Goal: Task Accomplishment & Management: Use online tool/utility

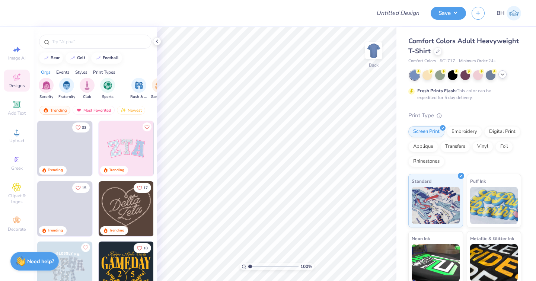
click at [502, 77] on icon at bounding box center [502, 74] width 6 height 6
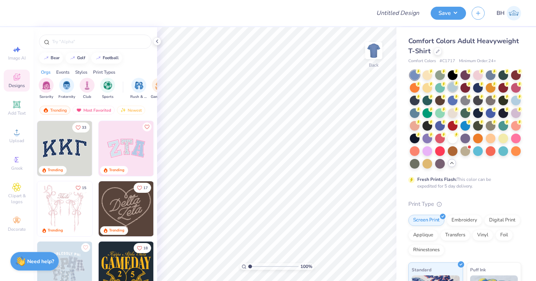
click at [450, 90] on div at bounding box center [453, 87] width 10 height 10
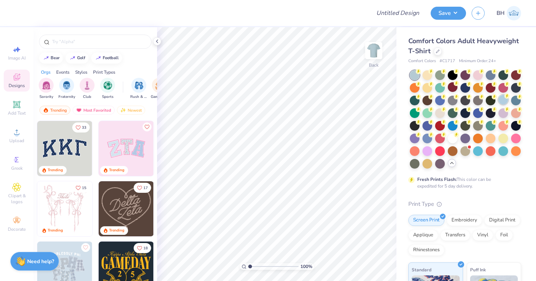
click at [504, 104] on div at bounding box center [503, 100] width 10 height 10
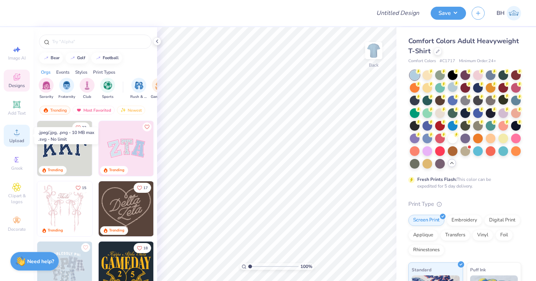
click at [15, 138] on span "Upload" at bounding box center [16, 141] width 15 height 6
click at [515, 14] on img at bounding box center [513, 13] width 15 height 15
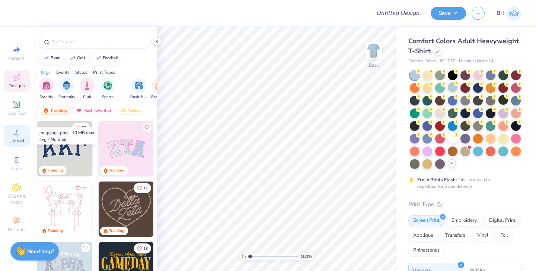
click at [11, 137] on div "Upload" at bounding box center [17, 136] width 26 height 22
click at [22, 136] on div "Upload" at bounding box center [17, 136] width 26 height 22
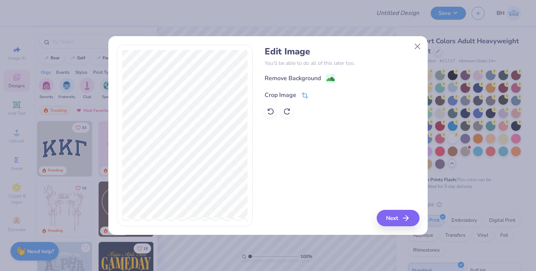
click at [302, 92] on icon at bounding box center [304, 95] width 7 height 7
click at [250, 115] on div at bounding box center [185, 136] width 136 height 182
click at [317, 92] on icon at bounding box center [317, 94] width 4 height 4
click at [328, 76] on image at bounding box center [330, 80] width 8 height 8
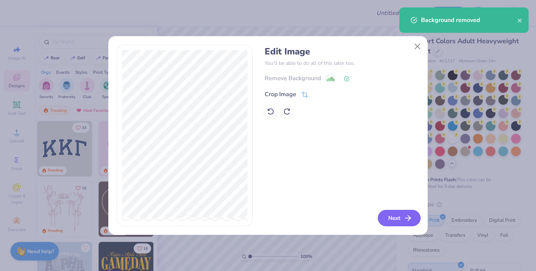
click at [396, 225] on button "Next" at bounding box center [399, 218] width 43 height 16
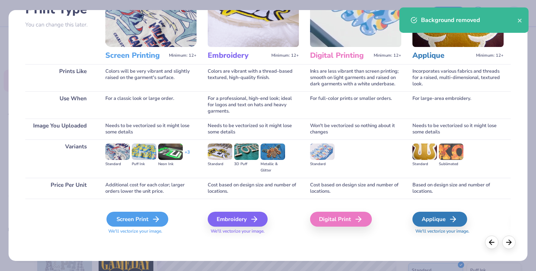
scroll to position [63, 0]
click at [140, 218] on div "Screen Print" at bounding box center [137, 218] width 62 height 15
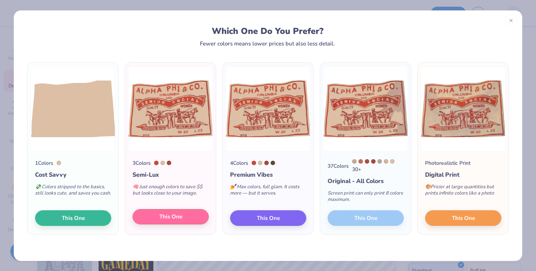
click at [162, 219] on span "This One" at bounding box center [170, 216] width 23 height 9
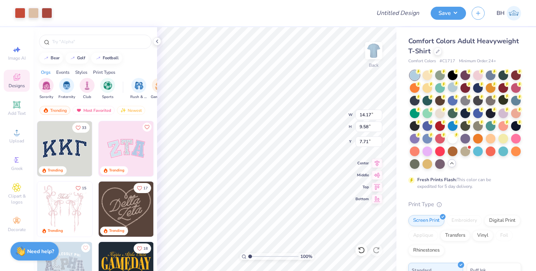
type input "13.23"
type input "8.95"
type input "8.34"
type input "10.64"
type input "7.20"
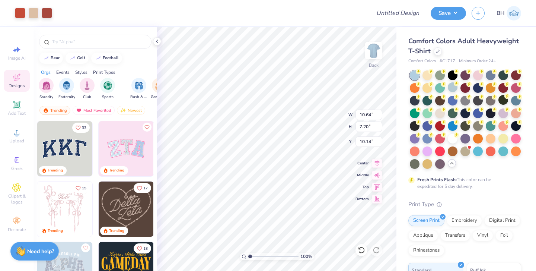
type input "3.91"
type input "3.95"
type input "5.73"
click at [274, 254] on input "range" at bounding box center [273, 256] width 50 height 7
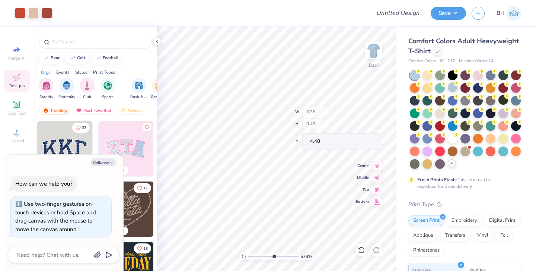
type textarea "x"
type input "1.63"
drag, startPoint x: 275, startPoint y: 256, endPoint x: 253, endPoint y: 256, distance: 21.6
click at [253, 256] on input "range" at bounding box center [273, 256] width 50 height 7
click at [517, 15] on img at bounding box center [513, 13] width 15 height 15
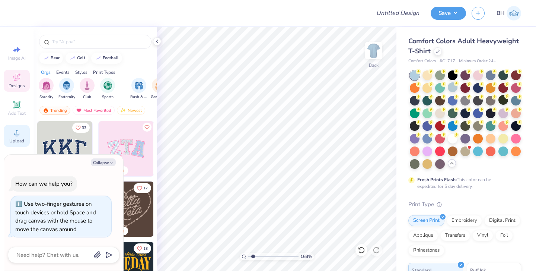
click at [20, 134] on icon at bounding box center [16, 132] width 9 height 9
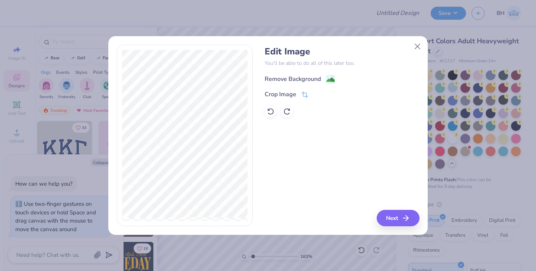
click at [332, 76] on image at bounding box center [330, 80] width 8 height 8
click at [391, 219] on button "Next" at bounding box center [399, 218] width 43 height 16
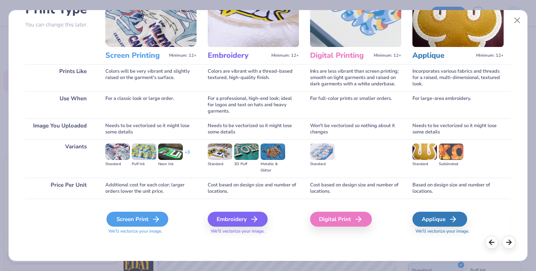
click at [151, 216] on icon at bounding box center [155, 218] width 9 height 9
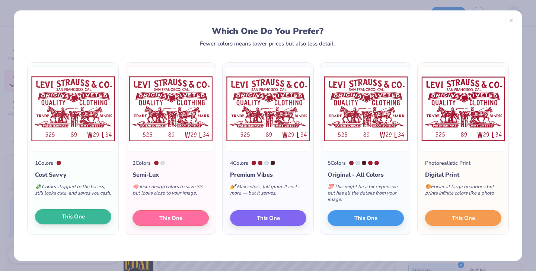
click at [74, 214] on span "This One" at bounding box center [73, 216] width 23 height 9
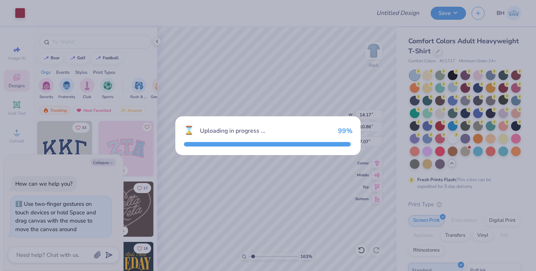
type textarea "x"
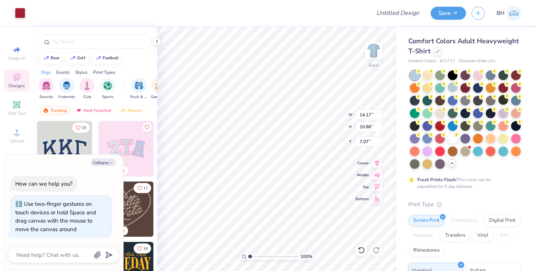
drag, startPoint x: 252, startPoint y: 255, endPoint x: 240, endPoint y: 253, distance: 11.6
type input "1"
click at [241, 255] on div "100 %" at bounding box center [277, 256] width 74 height 7
type textarea "x"
type input "8.52"
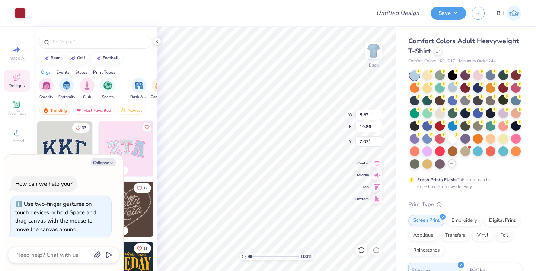
type input "6.53"
type input "11.40"
type textarea "x"
type input "1.72"
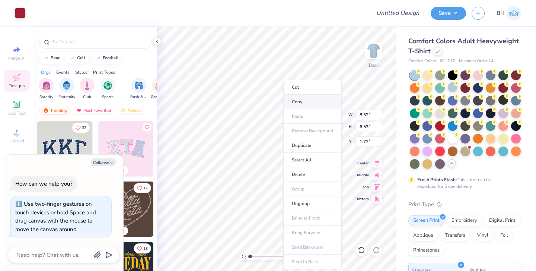
click at [297, 102] on li "Copy" at bounding box center [312, 102] width 58 height 15
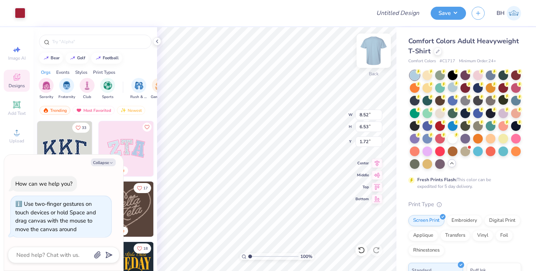
click at [373, 55] on img at bounding box center [374, 51] width 30 height 30
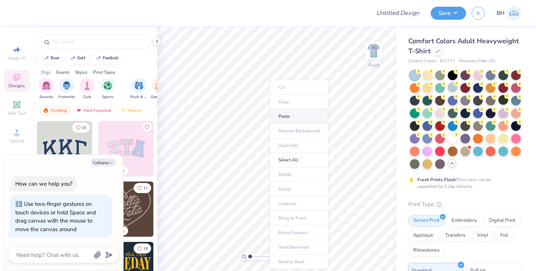
click at [285, 119] on li "Paste" at bounding box center [299, 116] width 58 height 15
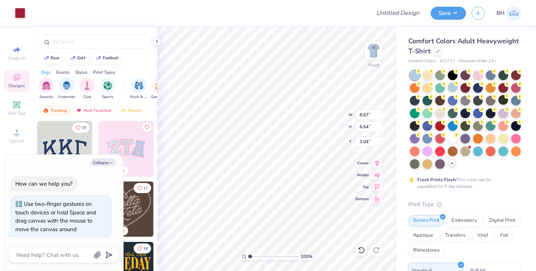
type textarea "x"
type input "5.16"
type textarea "x"
type input "9.92"
type input "7.60"
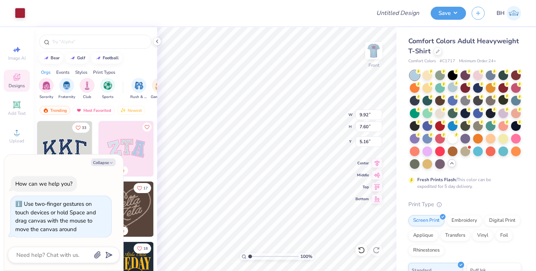
type textarea "x"
type input "4.45"
click at [15, 14] on div at bounding box center [20, 12] width 10 height 10
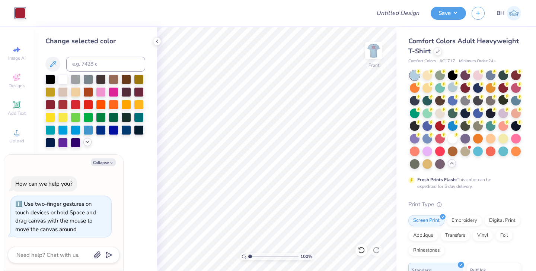
click at [86, 143] on icon at bounding box center [87, 142] width 6 height 6
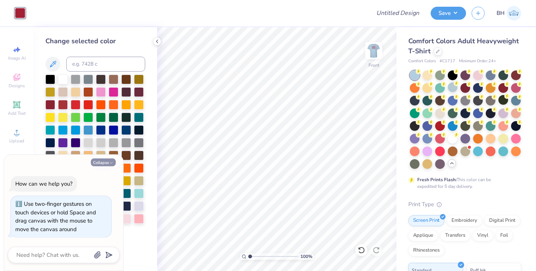
click at [112, 165] on icon "button" at bounding box center [111, 162] width 4 height 4
type textarea "x"
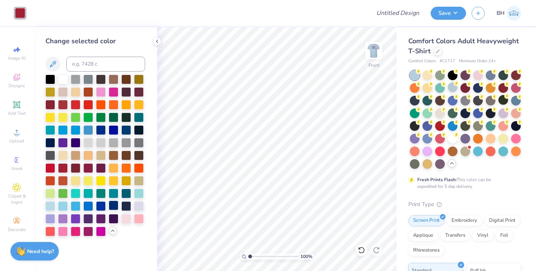
click at [111, 208] on div at bounding box center [114, 205] width 10 height 10
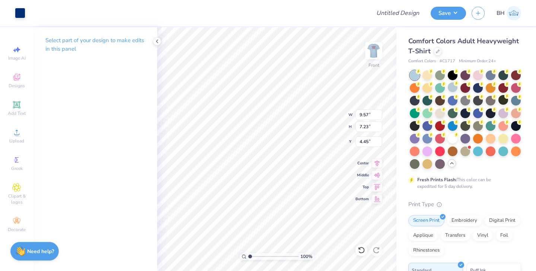
type input "3.00"
click at [268, 258] on input "range" at bounding box center [273, 256] width 50 height 7
type input "2.08"
drag, startPoint x: 266, startPoint y: 257, endPoint x: 255, endPoint y: 256, distance: 11.2
click at [255, 256] on input "range" at bounding box center [273, 256] width 50 height 7
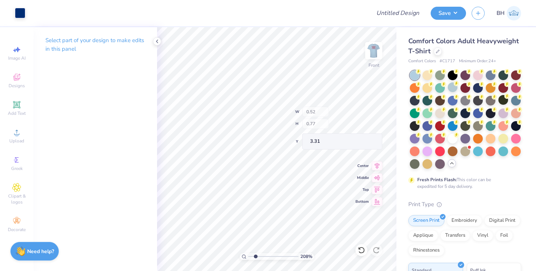
type input "0.64"
type input "0.79"
type input "3.58"
type input "0.49"
type input "0.83"
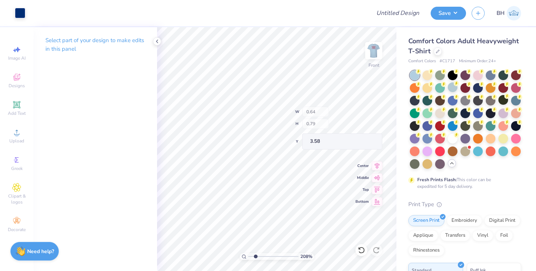
type input "3.50"
click at [156, 43] on icon at bounding box center [157, 41] width 6 height 6
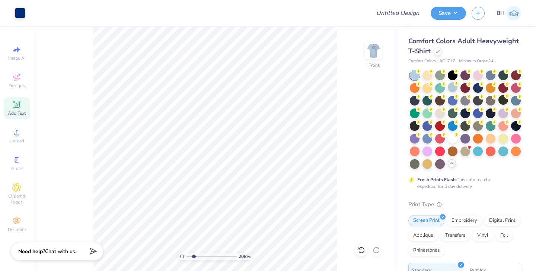
click at [12, 108] on icon at bounding box center [16, 104] width 9 height 9
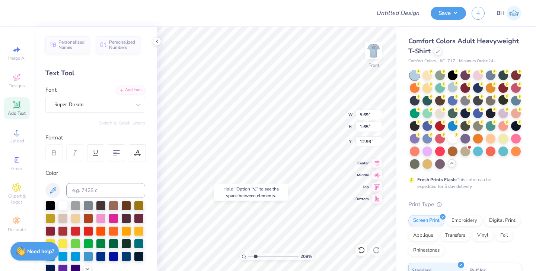
type input "10.61"
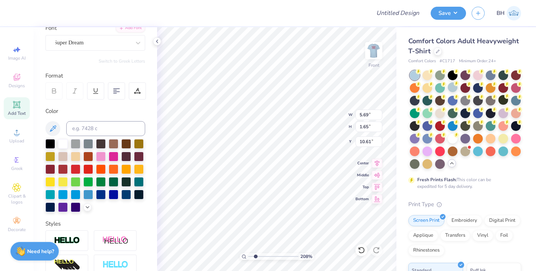
scroll to position [86, 0]
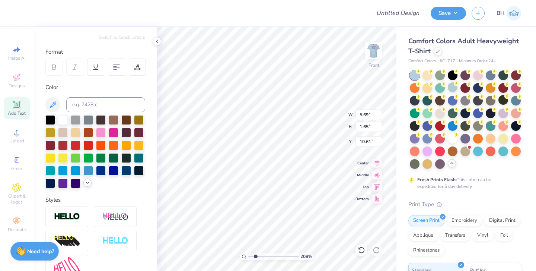
type textarea "Pi"
click at [85, 185] on icon at bounding box center [87, 182] width 6 height 6
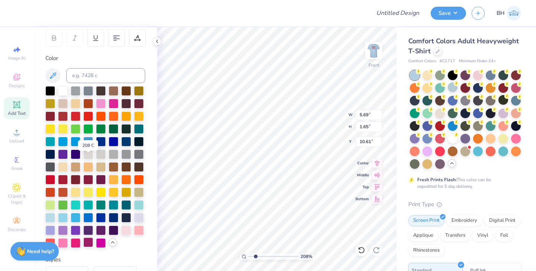
scroll to position [146, 0]
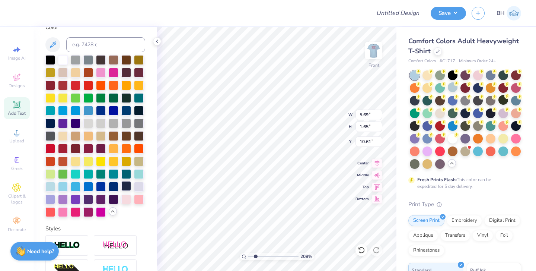
click at [121, 187] on div at bounding box center [126, 186] width 10 height 10
click at [113, 189] on div at bounding box center [114, 186] width 10 height 10
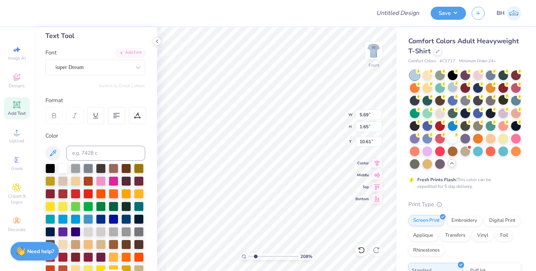
scroll to position [33, 0]
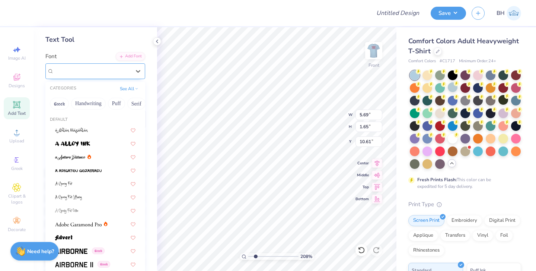
click at [124, 70] on div "Super Dream" at bounding box center [92, 71] width 78 height 12
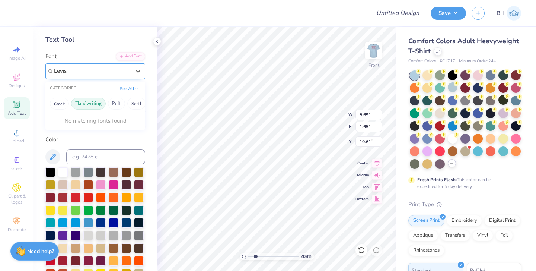
click at [77, 104] on button "Handwriting" at bounding box center [88, 103] width 35 height 12
type input "L"
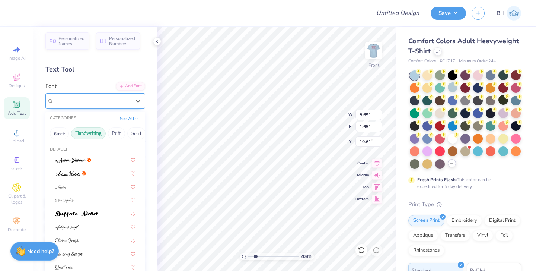
scroll to position [3, 0]
click at [133, 134] on button "Serif" at bounding box center [136, 134] width 18 height 12
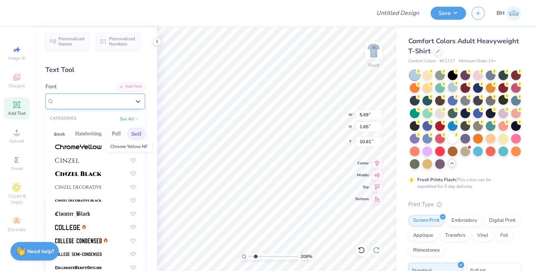
scroll to position [137, 0]
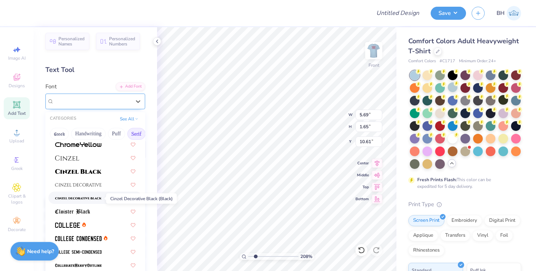
click at [77, 201] on span at bounding box center [78, 198] width 47 height 8
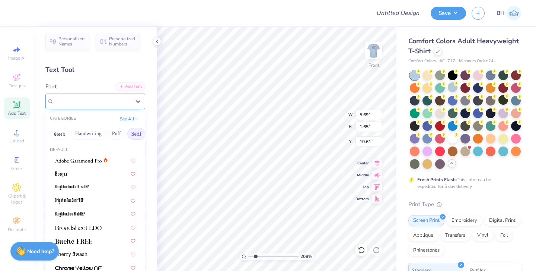
click at [129, 103] on div "Cinzel Decorative" at bounding box center [92, 101] width 78 height 12
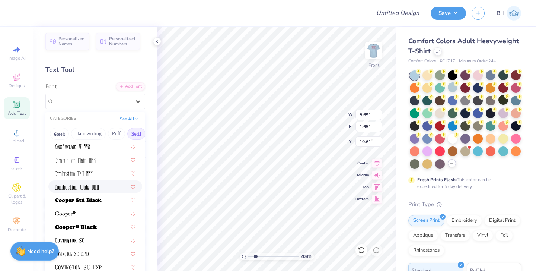
scroll to position [294, 0]
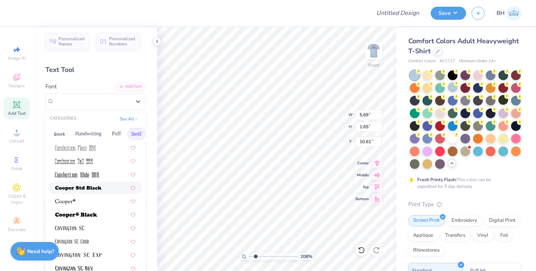
click at [93, 186] on img at bounding box center [78, 187] width 47 height 5
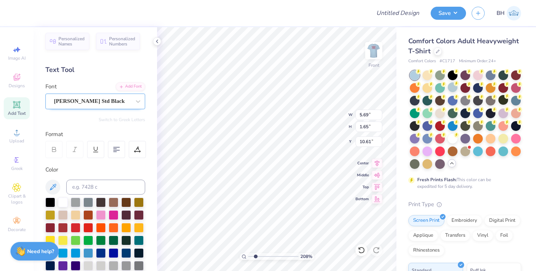
click at [129, 102] on div "[PERSON_NAME] Std Black" at bounding box center [92, 101] width 78 height 12
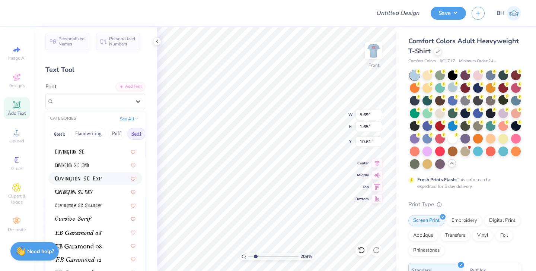
scroll to position [380, 0]
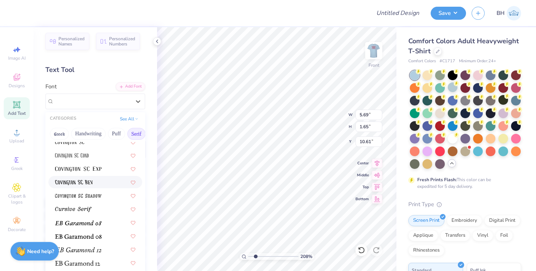
click at [92, 185] on img at bounding box center [74, 182] width 38 height 5
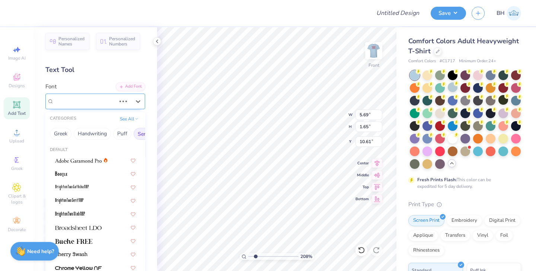
click at [127, 103] on div at bounding box center [122, 100] width 13 height 7
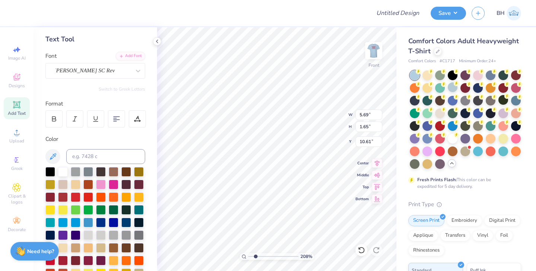
scroll to position [19, 0]
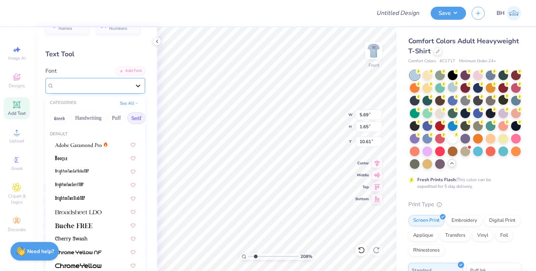
click at [133, 82] on div at bounding box center [137, 85] width 13 height 13
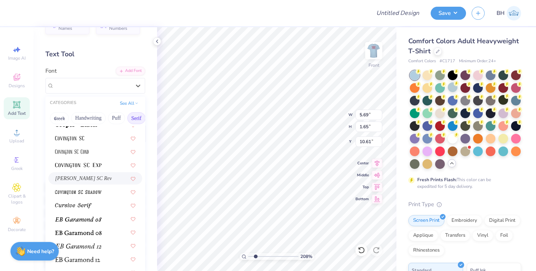
scroll to position [333, 0]
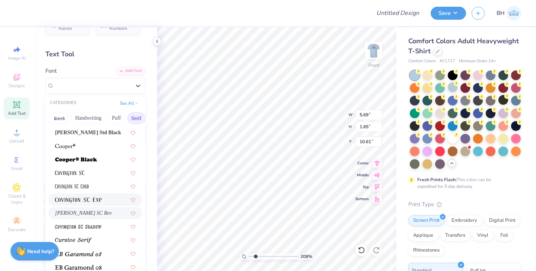
click at [81, 201] on img at bounding box center [78, 199] width 47 height 5
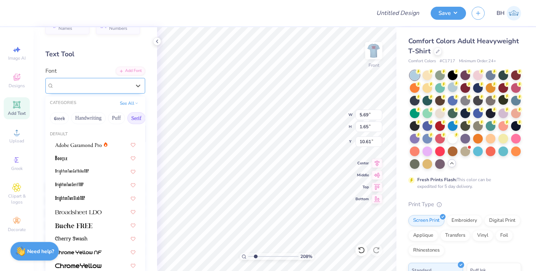
click at [120, 81] on div at bounding box center [92, 85] width 77 height 10
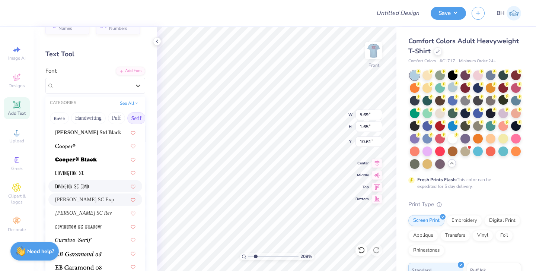
click at [80, 186] on img at bounding box center [71, 186] width 33 height 5
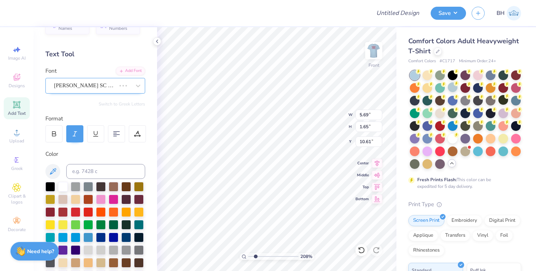
click at [113, 89] on div at bounding box center [85, 85] width 62 height 10
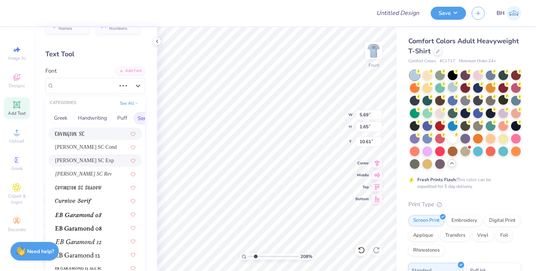
scroll to position [391, 0]
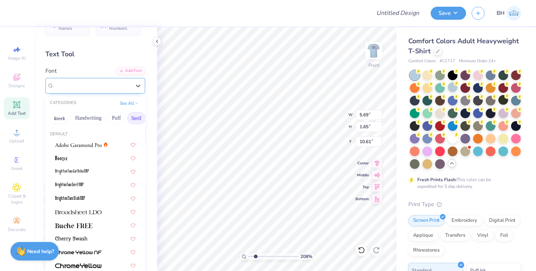
click at [114, 89] on div "[PERSON_NAME] SC Cond" at bounding box center [92, 86] width 78 height 12
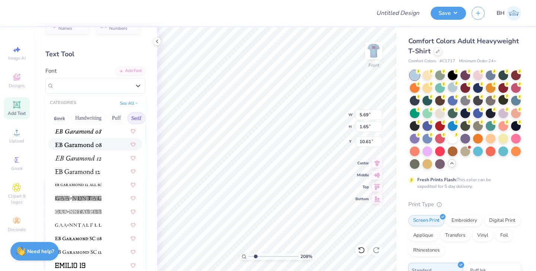
scroll to position [462, 0]
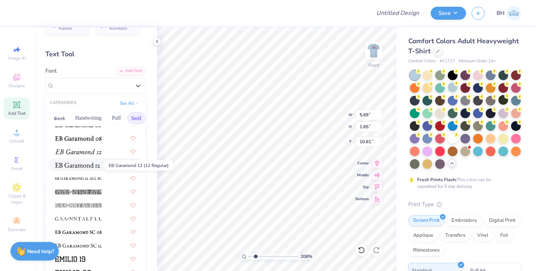
click at [83, 166] on img at bounding box center [77, 164] width 45 height 5
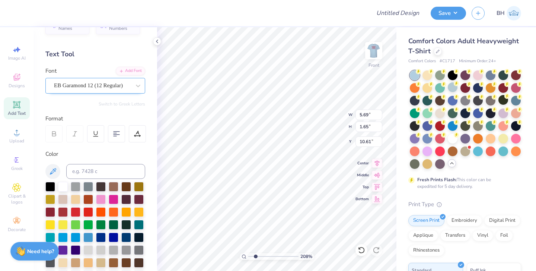
click at [127, 85] on div "EB Garamond 12 (12 Regular)" at bounding box center [92, 86] width 78 height 12
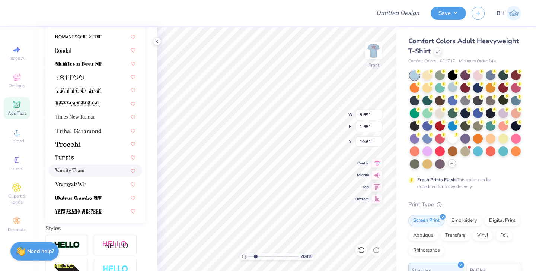
scroll to position [847, 0]
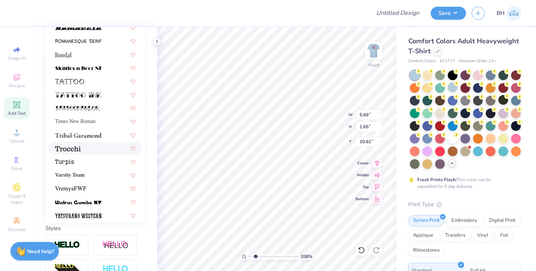
click at [91, 154] on div at bounding box center [95, 148] width 94 height 12
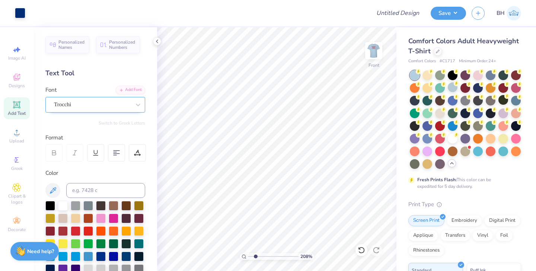
scroll to position [0, 0]
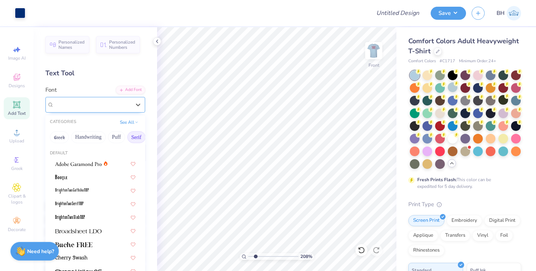
click at [87, 108] on div "Trocchi" at bounding box center [92, 105] width 78 height 12
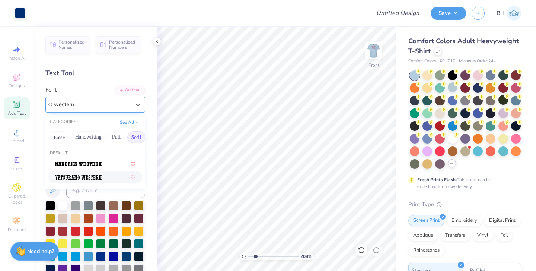
click at [89, 174] on span at bounding box center [78, 177] width 47 height 8
type input "western"
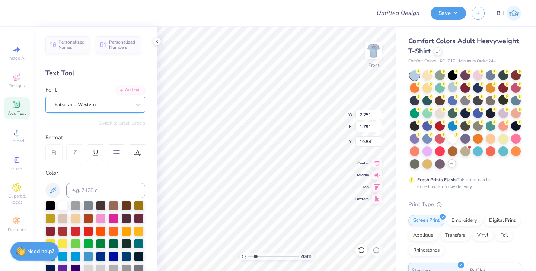
type input "1.58"
type input "1.82"
type input "10.52"
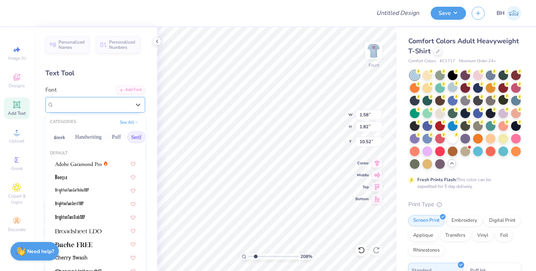
click at [128, 111] on div "Yatsurano Western" at bounding box center [95, 105] width 100 height 16
click at [132, 121] on button "See All" at bounding box center [129, 121] width 23 height 7
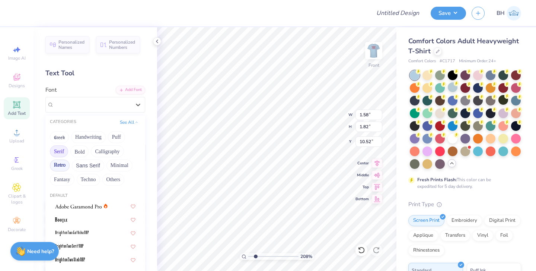
click at [65, 165] on button "Retro" at bounding box center [60, 165] width 20 height 12
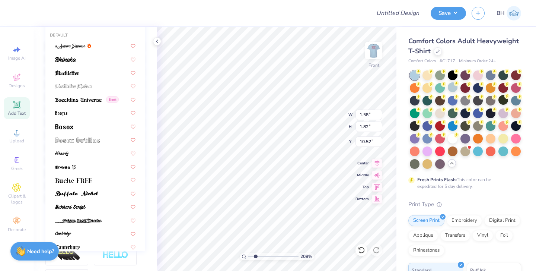
scroll to position [157, 0]
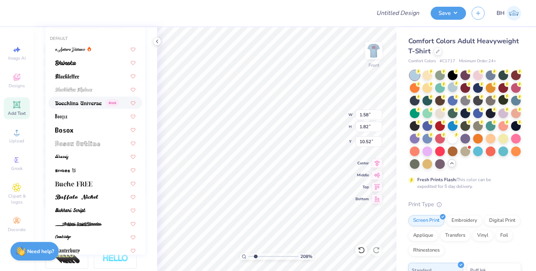
click at [98, 101] on img at bounding box center [78, 102] width 47 height 5
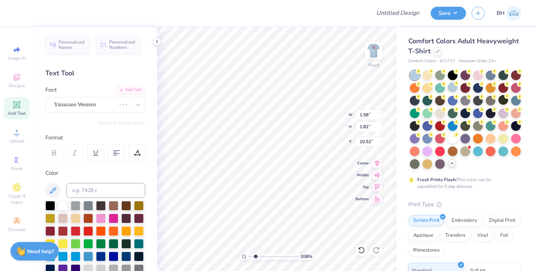
scroll to position [0, 0]
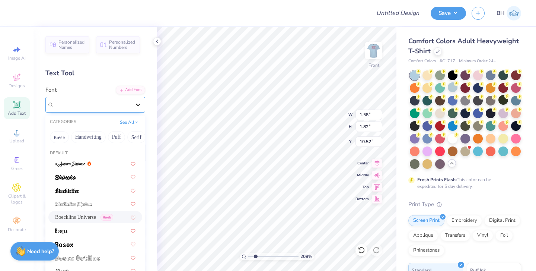
click at [137, 107] on icon at bounding box center [137, 104] width 7 height 7
click at [112, 105] on span "Greek" at bounding box center [108, 104] width 13 height 7
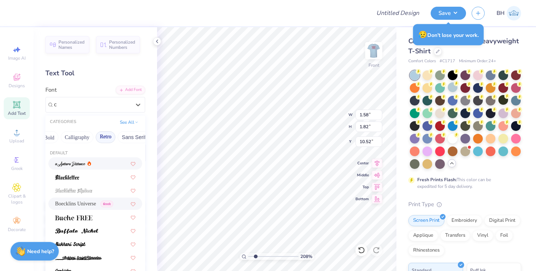
scroll to position [0, 124]
click at [124, 141] on button "Sans Serif" at bounding box center [118, 137] width 32 height 12
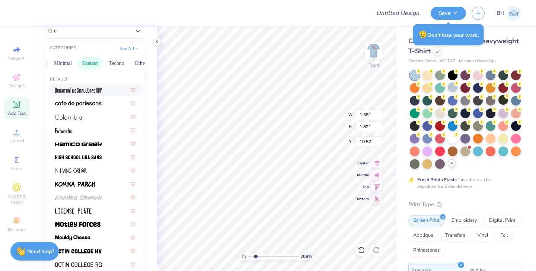
scroll to position [0, 210]
click at [135, 62] on button "Others" at bounding box center [141, 63] width 22 height 12
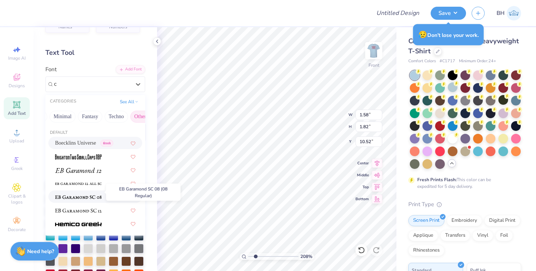
scroll to position [16, 0]
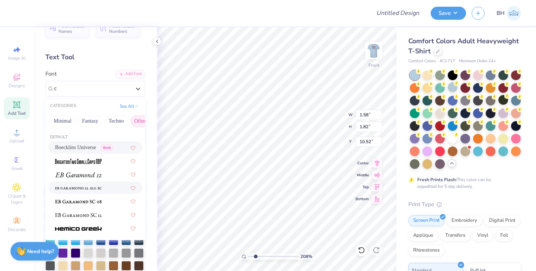
click at [80, 188] on img at bounding box center [78, 187] width 47 height 5
type input "c"
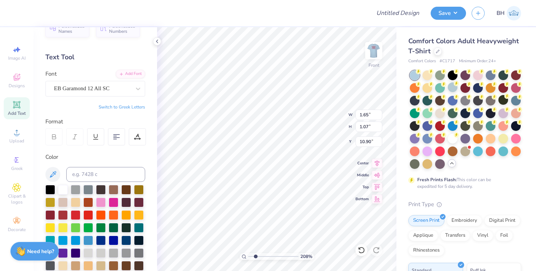
type input "1.18"
type input "0.77"
type input "3.60"
type input "0.49"
type input "0.83"
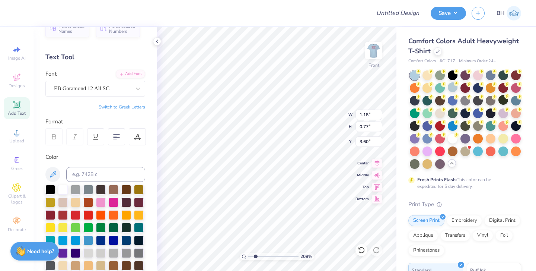
type input "3.50"
type input "3.59"
type textarea "Pi"
type input "3.30"
type input "0.54"
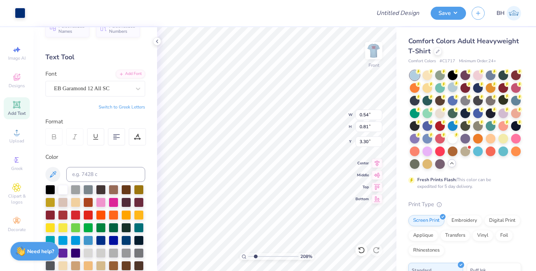
type input "0.81"
type input "3.67"
type input "3.50"
click at [111, 90] on div "EB Garamond 12 All SC" at bounding box center [92, 89] width 78 height 12
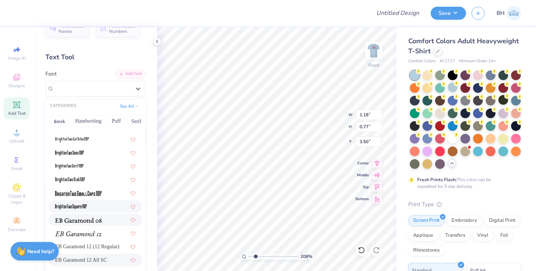
scroll to position [48, 0]
click at [67, 222] on img at bounding box center [78, 220] width 47 height 5
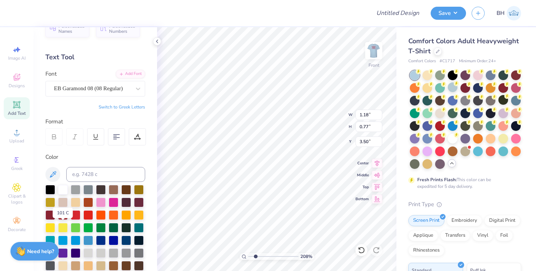
type input "1.31"
type input "1.09"
type input "3.34"
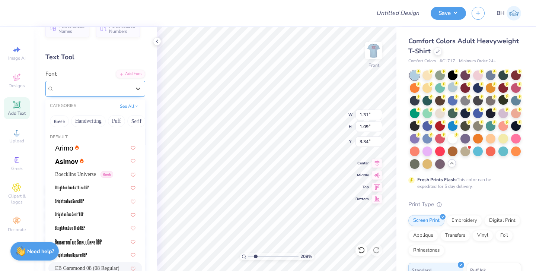
click at [123, 88] on div "EB Garamond 08 (08 Regular)" at bounding box center [92, 89] width 78 height 12
click at [93, 123] on button "Handwriting" at bounding box center [88, 121] width 35 height 12
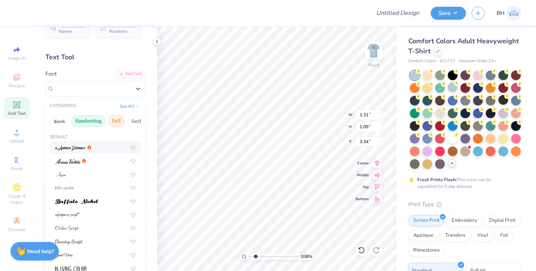
click at [119, 123] on button "Puff" at bounding box center [116, 121] width 17 height 12
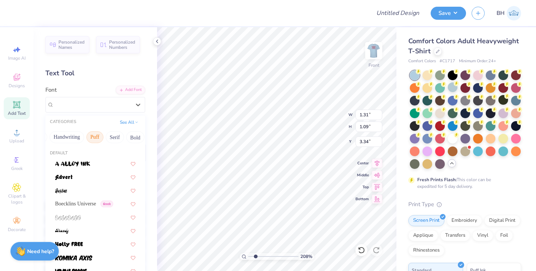
scroll to position [0, 47]
click at [107, 135] on button "Bold" at bounding box center [110, 137] width 18 height 12
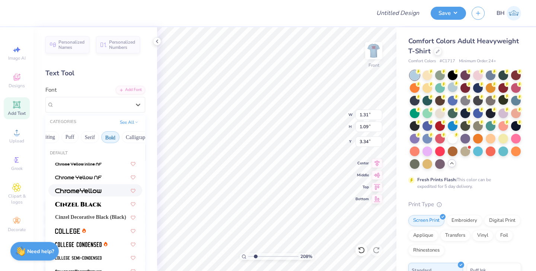
scroll to position [41, 0]
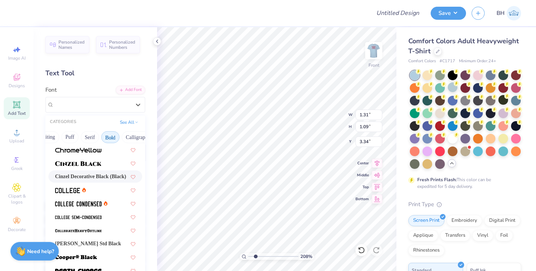
click at [88, 164] on img at bounding box center [78, 163] width 47 height 5
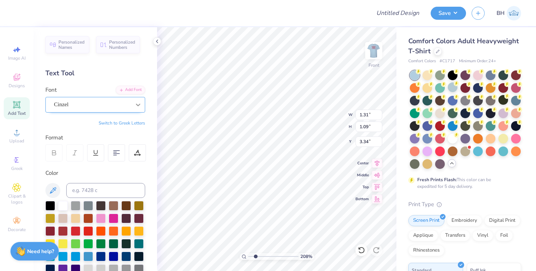
type input "1.71"
type input "1.18"
type input "3.30"
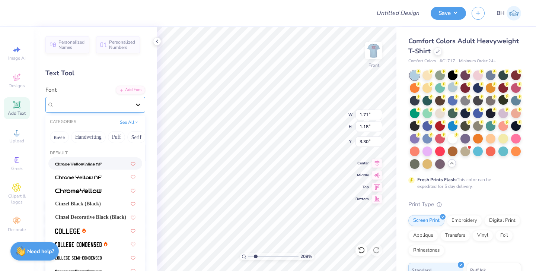
click at [134, 107] on icon at bounding box center [137, 104] width 7 height 7
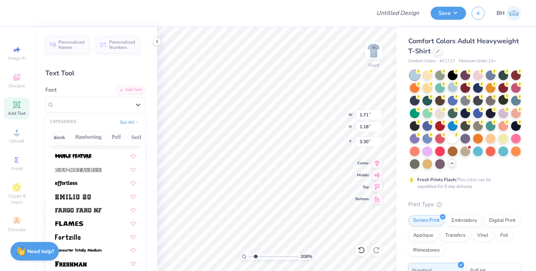
scroll to position [182, 0]
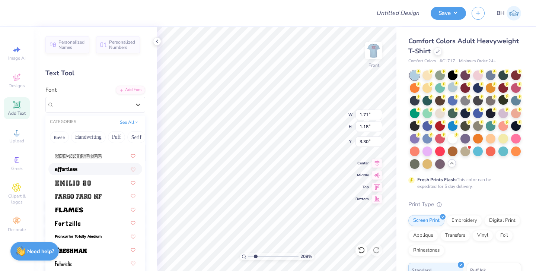
click at [84, 169] on div at bounding box center [95, 169] width 80 height 8
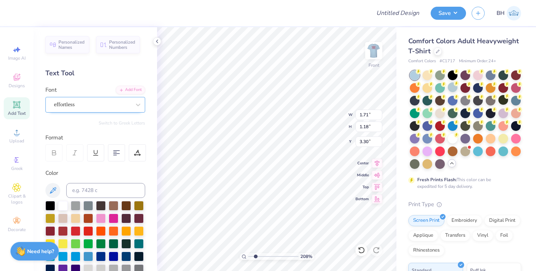
type input "1.17"
type input "1.68"
type input "3.05"
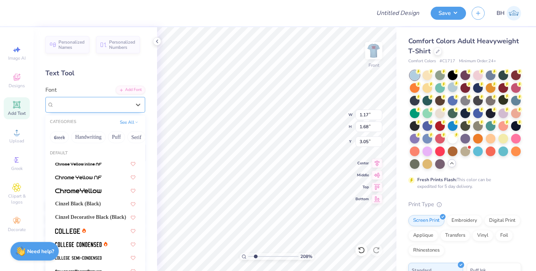
click at [125, 103] on div "effortless" at bounding box center [92, 105] width 78 height 12
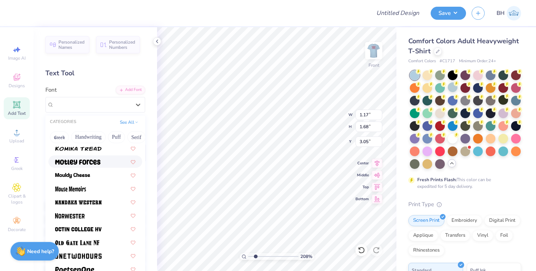
scroll to position [621, 0]
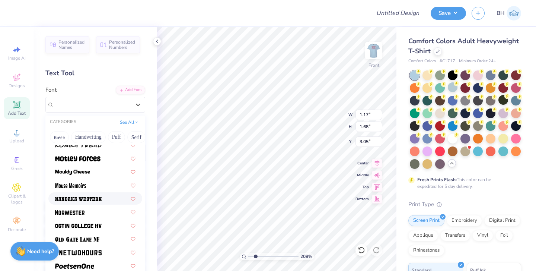
click at [76, 206] on div "Cinzel Black (Black) Cinzel Decorative Black (Black) [PERSON_NAME] Std Black ef…" at bounding box center [95, 44] width 100 height 1017
click at [77, 199] on img at bounding box center [78, 198] width 47 height 5
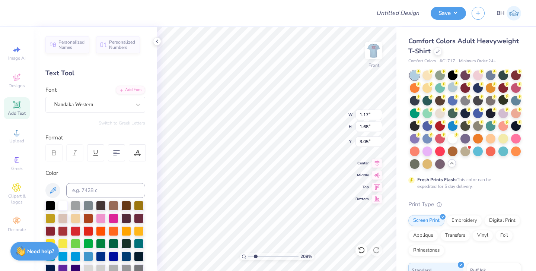
type input "1.40"
type input "1.32"
type input "3.23"
type input "1.09"
type input "1.02"
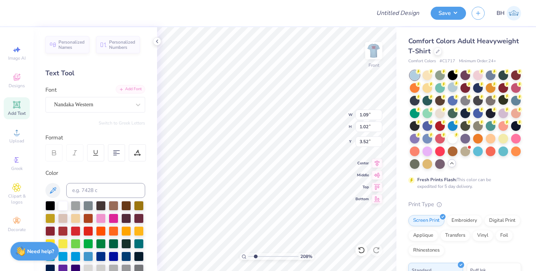
type input "3.35"
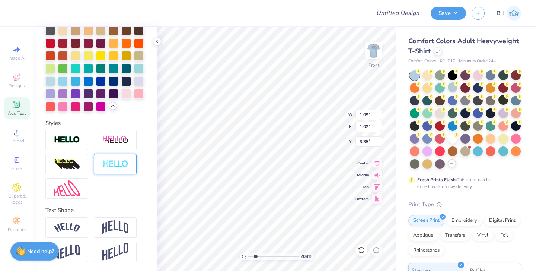
scroll to position [251, 0]
click at [100, 231] on div at bounding box center [115, 227] width 43 height 20
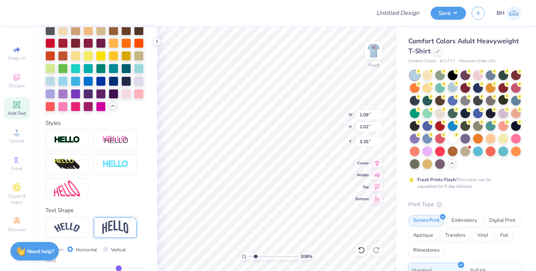
type input "1.20"
type input "3.26"
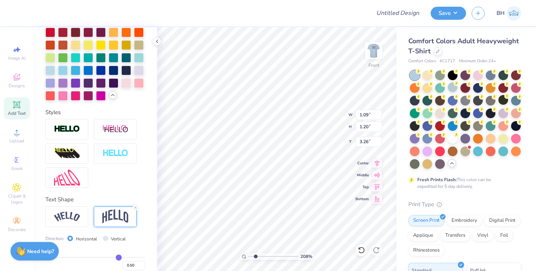
scroll to position [279, 0]
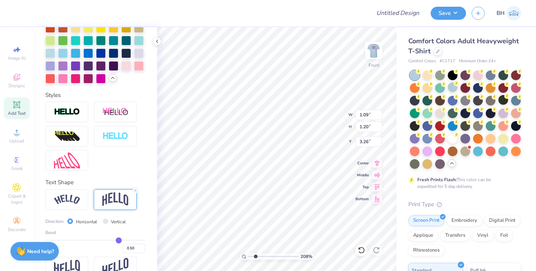
type input "0.45"
type input "0.44"
type input "0.41"
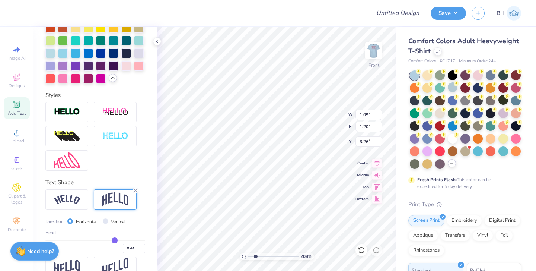
type input "0.41"
type input "0.34"
type input "0.25"
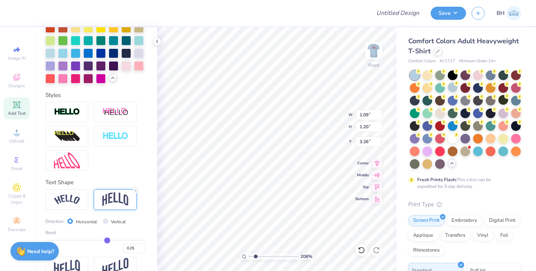
type input "0.17"
type input "0.09"
type input "0.01"
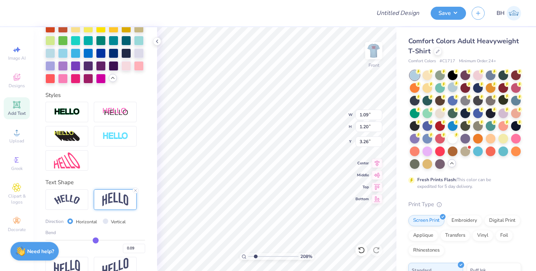
type input "0.01"
type input "-0.04"
type input "-0.08"
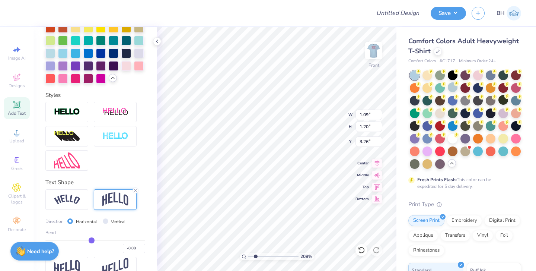
type input "-0.11"
type input "-0.13"
type input "-0.14"
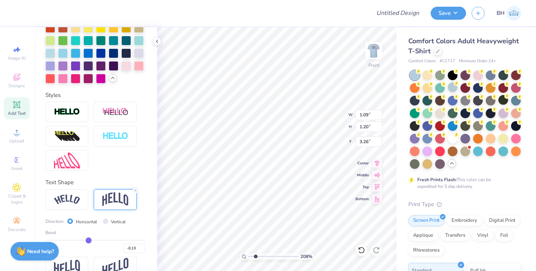
type input "-0.14"
type input "-0.16"
type input "-0.17"
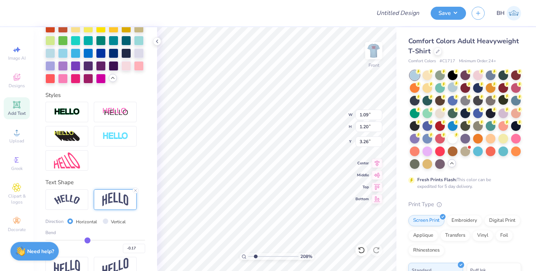
type input "-0.18"
type input "-0.19"
type input "-0.2"
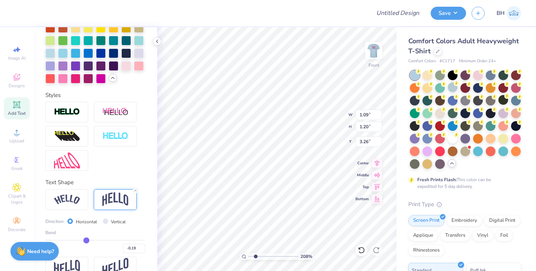
type input "-0.20"
type input "-0.22"
type input "-0.24"
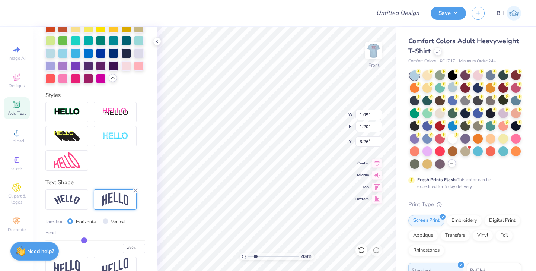
type input "-0.27"
type input "-0.29"
type input "-0.32"
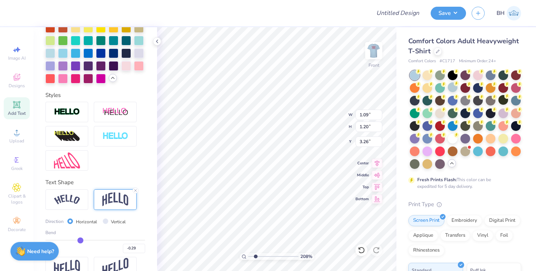
type input "-0.32"
type input "-0.35"
type input "-0.37"
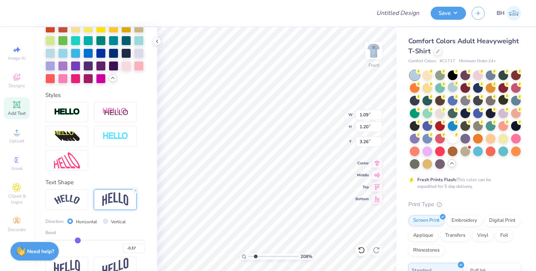
type input "-0.4"
type input "-0.40"
type input "-0.41"
type input "-0.43"
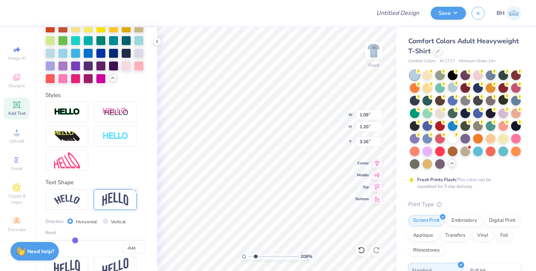
type input "-0.43"
type input "-0.44"
type input "-0.46"
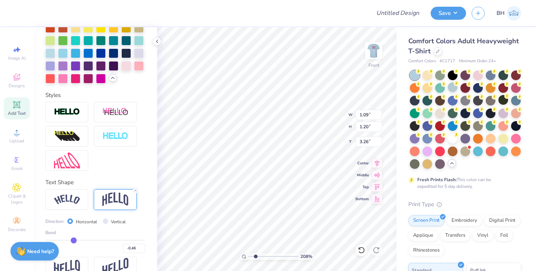
type input "-0.47"
type input "-0.48"
type input "-0.49"
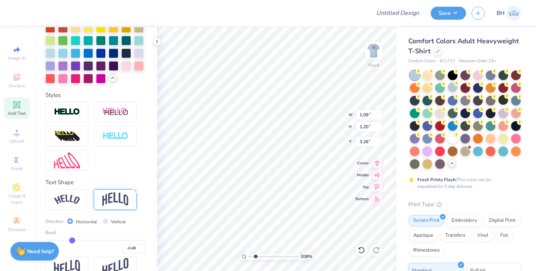
type input "-0.49"
type input "-0.5"
type input "-0.50"
type input "-0.51"
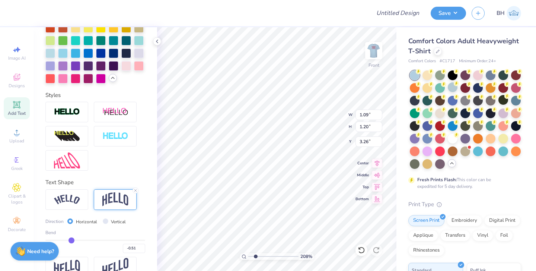
type input "-0.52"
type input "-0.53"
type input "-0.54"
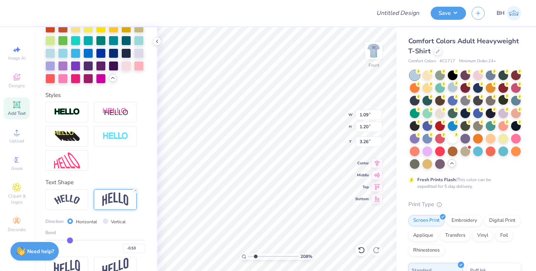
type input "-0.54"
type input "-0.56"
type input "-0.57"
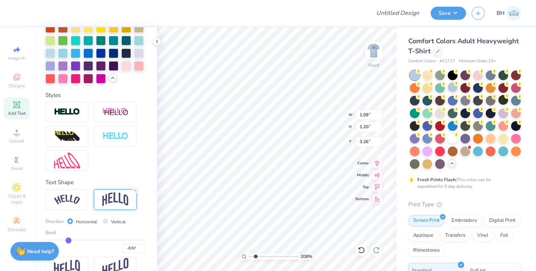
type input "-0.58"
drag, startPoint x: 116, startPoint y: 241, endPoint x: 68, endPoint y: 238, distance: 48.5
click at [68, 239] on input "range" at bounding box center [95, 239] width 100 height 1
type input "-0.57"
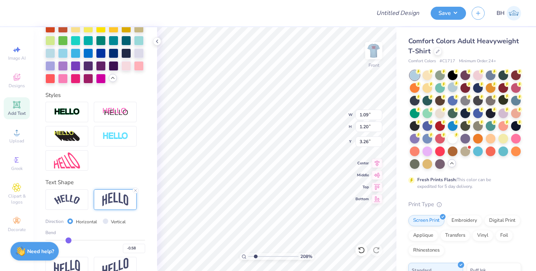
type input "-0.57"
type input "-0.56"
type input "-0.55"
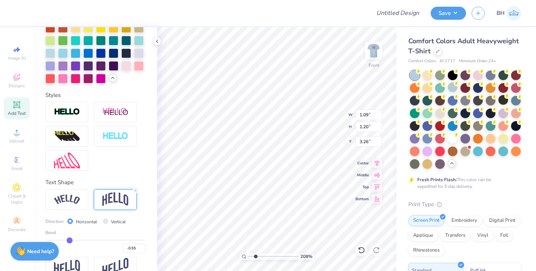
type input "-0.55"
click at [70, 239] on input "range" at bounding box center [95, 239] width 100 height 1
type input "1.19"
type input "-0.54"
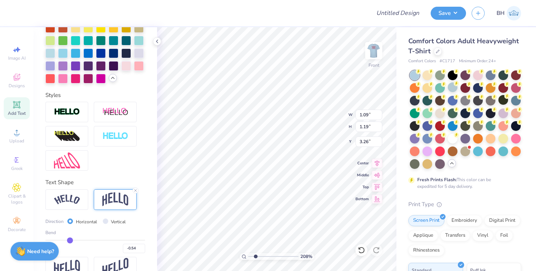
type input "-0.53"
type input "-0.52"
type input "-0.51"
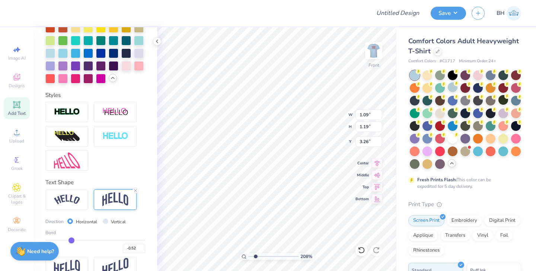
type input "-0.51"
type input "-0.5"
type input "-0.50"
click at [72, 239] on input "range" at bounding box center [95, 239] width 100 height 1
type input "-0.49"
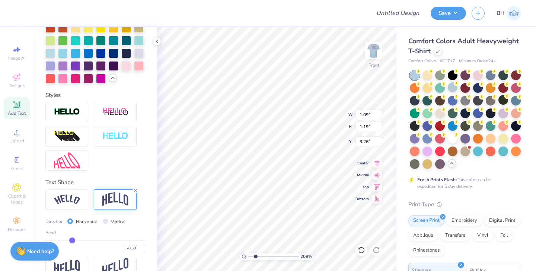
type input "1.17"
type input "3.27"
type input "-0.48"
type input "-0.47"
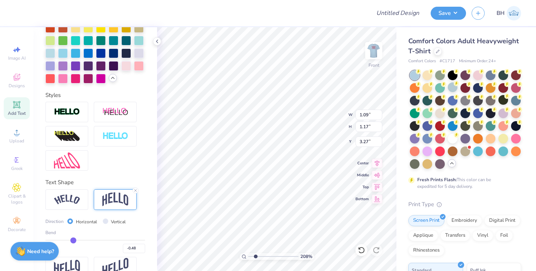
type input "-0.47"
type input "-0.46"
type input "-0.45"
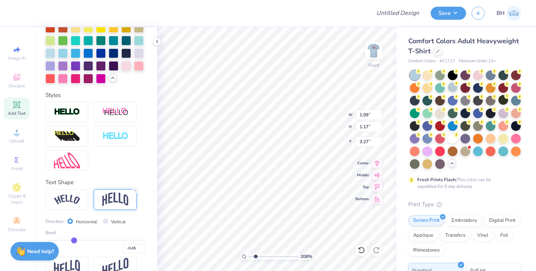
type input "-0.44"
click at [75, 239] on input "range" at bounding box center [95, 239] width 100 height 1
type input "1.15"
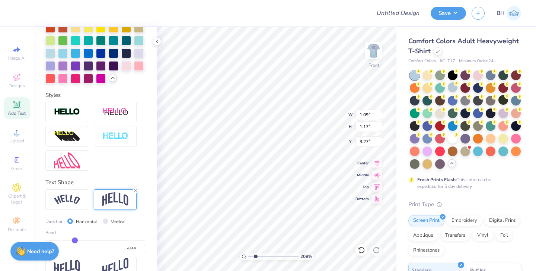
type input "3.28"
type input "-0.4"
type input "-0.40"
type input "-0.39"
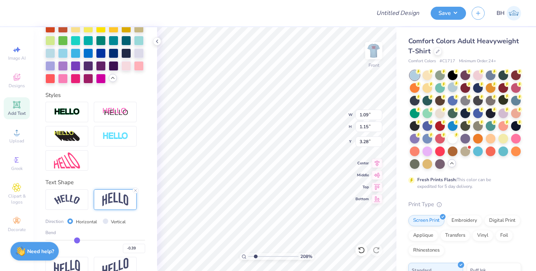
type input "-0.38"
type input "-0.37"
click at [78, 239] on input "range" at bounding box center [95, 239] width 100 height 1
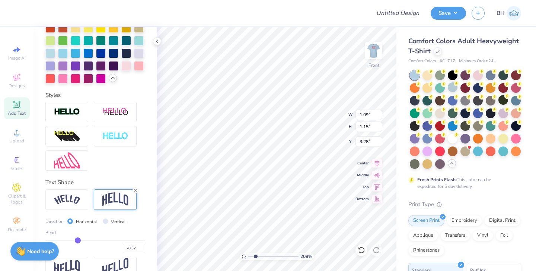
type input "-0.31"
type input "1.13"
click at [81, 239] on input "range" at bounding box center [95, 239] width 100 height 1
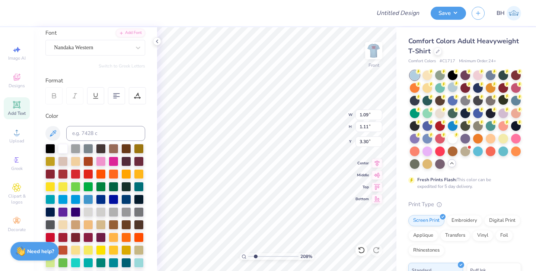
scroll to position [29, 0]
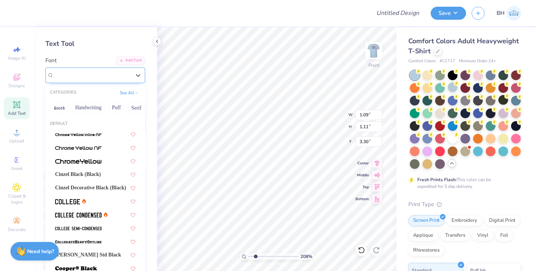
click at [123, 74] on div "Nandaka Western" at bounding box center [92, 75] width 78 height 12
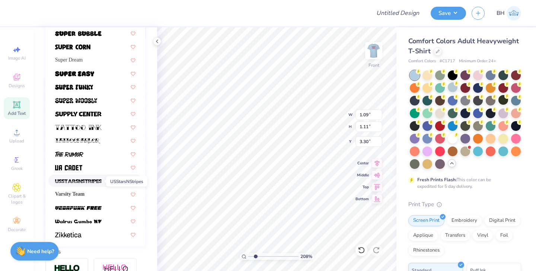
scroll to position [124, 0]
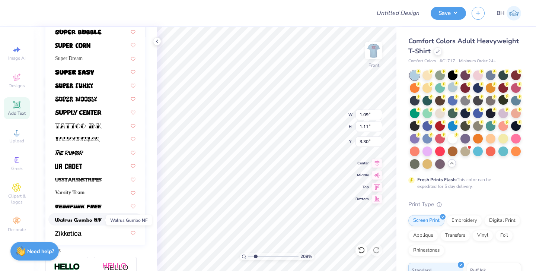
click at [73, 218] on img at bounding box center [78, 219] width 47 height 5
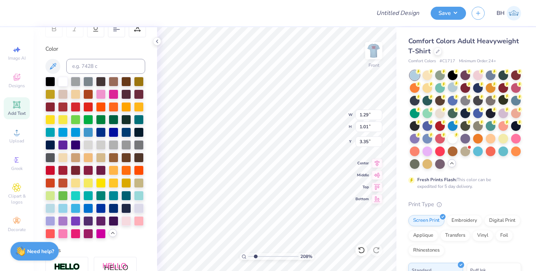
scroll to position [0, 0]
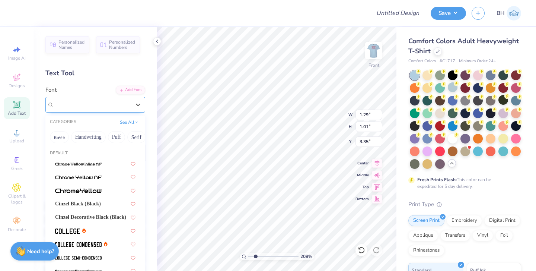
click at [98, 100] on div "Walrus Gumbo NF" at bounding box center [92, 105] width 78 height 12
click at [43, 138] on button "Bold" at bounding box center [34, 137] width 18 height 12
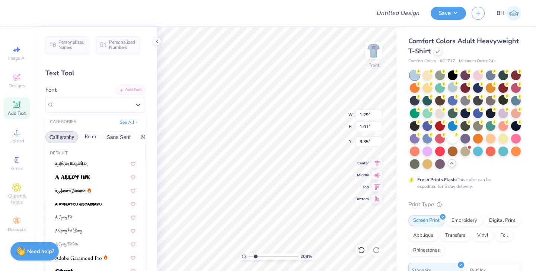
click at [77, 140] on button "Calligraphy" at bounding box center [61, 137] width 33 height 12
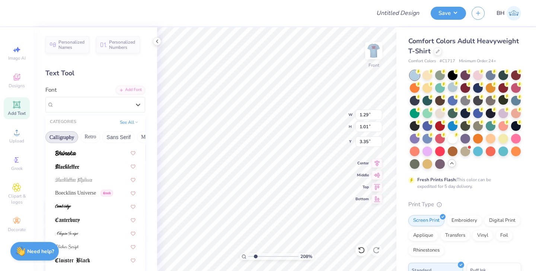
scroll to position [48, 0]
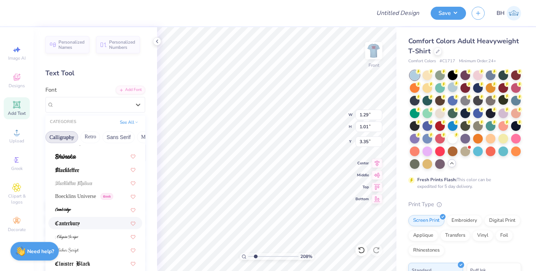
click at [73, 221] on span at bounding box center [67, 223] width 25 height 8
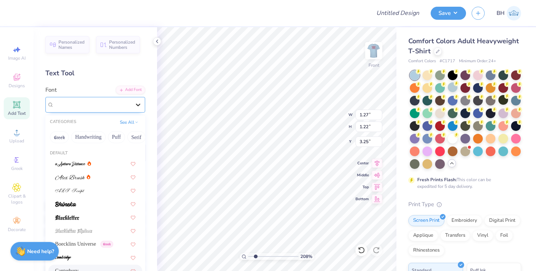
click at [138, 103] on icon at bounding box center [137, 104] width 7 height 7
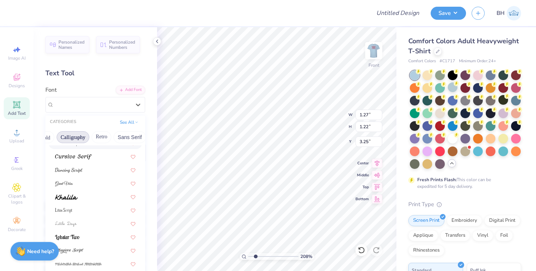
scroll to position [0, 117]
click at [96, 136] on button "Retro" at bounding box center [96, 137] width 20 height 12
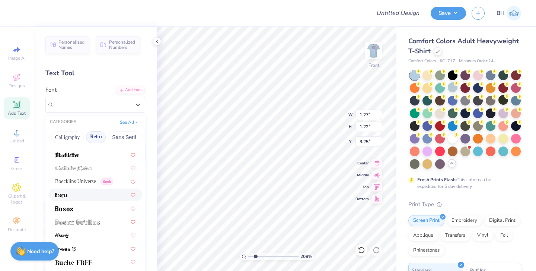
scroll to position [42, 0]
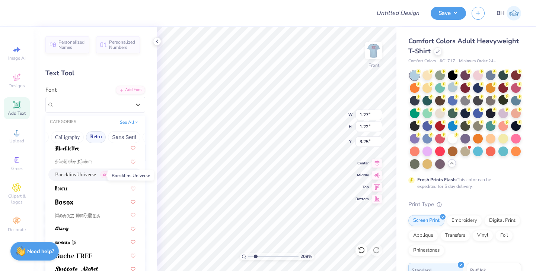
click at [80, 176] on span "Boecklins Universe" at bounding box center [75, 174] width 41 height 8
